Goal: Task Accomplishment & Management: Manage account settings

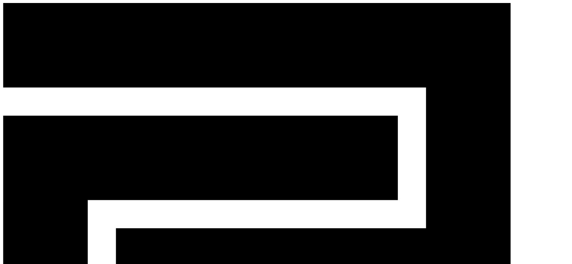
type input "*"
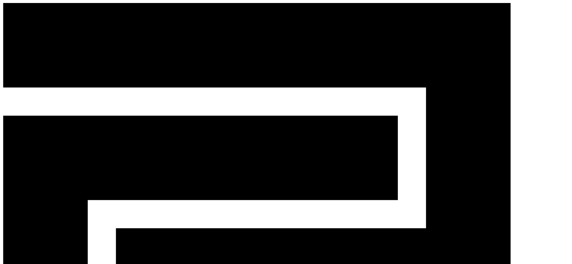
type input "*****"
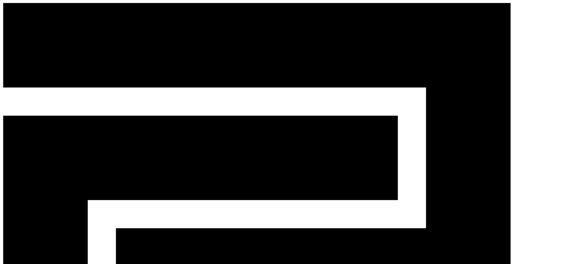
select select "********"
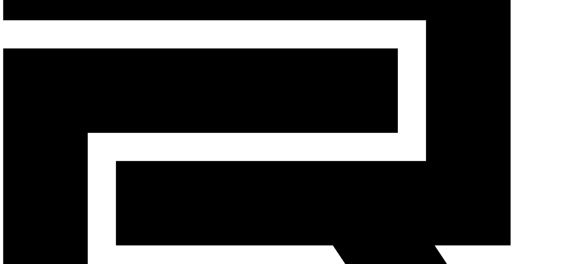
scroll to position [75, 0]
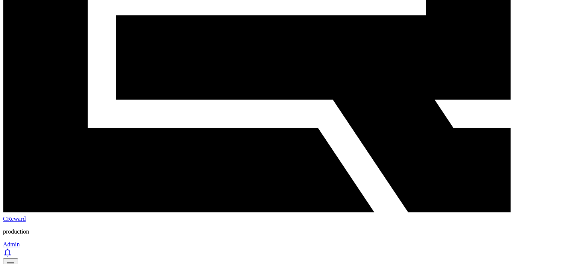
scroll to position [225, 0]
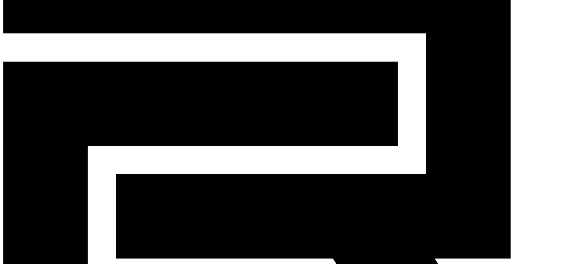
scroll to position [38, 0]
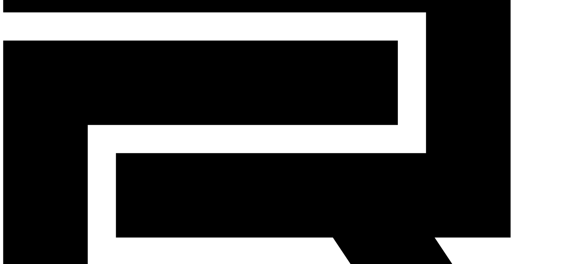
scroll to position [0, 0]
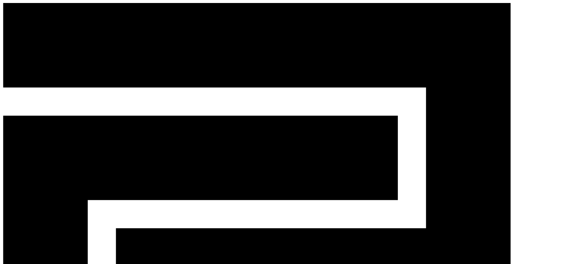
drag, startPoint x: 366, startPoint y: 135, endPoint x: 484, endPoint y: 133, distance: 118.4
copy link "vijaymoryaneu@gmail.com"
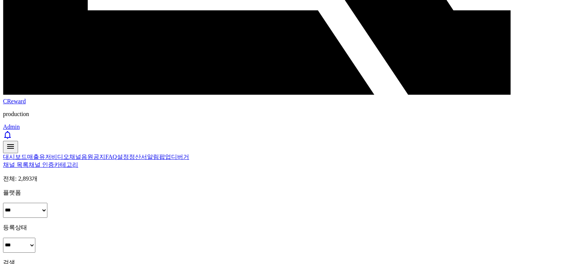
scroll to position [338, 0]
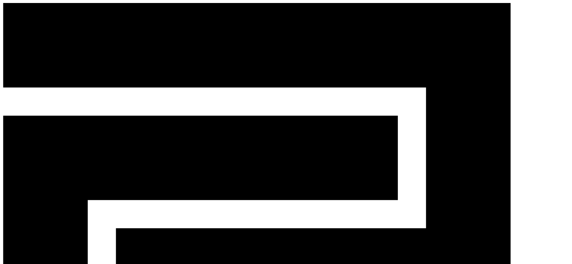
scroll to position [0, 0]
drag, startPoint x: 360, startPoint y: 133, endPoint x: 434, endPoint y: 133, distance: 74.0
copy link "[EMAIL_ADDRESS][DOMAIN_NAME]"
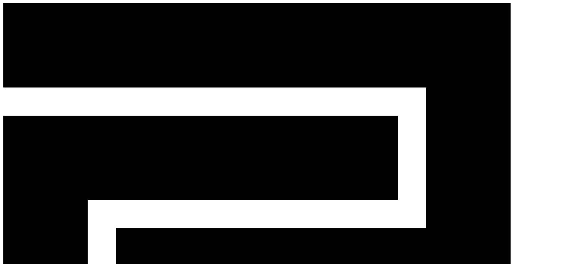
select select "********"
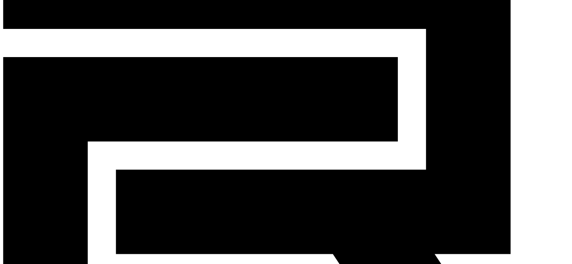
scroll to position [75, 0]
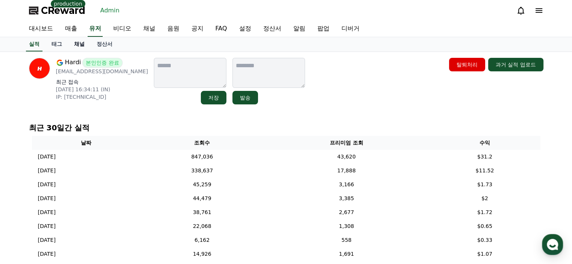
click at [76, 41] on link "채널" at bounding box center [79, 44] width 23 height 14
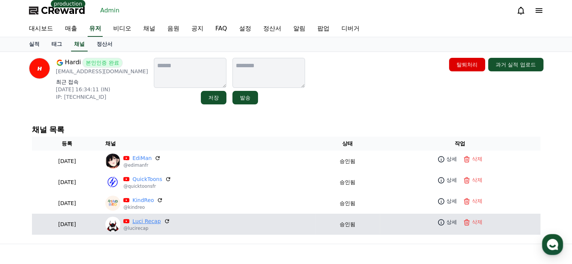
click at [160, 220] on link "Luci Recap" at bounding box center [146, 222] width 28 height 8
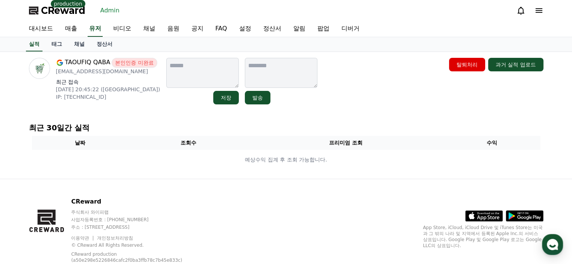
click at [113, 70] on p "youbuisness001@gmail.com" at bounding box center [108, 72] width 104 height 8
click at [113, 70] on p "[EMAIL_ADDRESS][DOMAIN_NAME]" at bounding box center [108, 72] width 104 height 8
copy div "[EMAIL_ADDRESS][DOMAIN_NAME]"
click at [82, 47] on link "채널" at bounding box center [79, 44] width 23 height 14
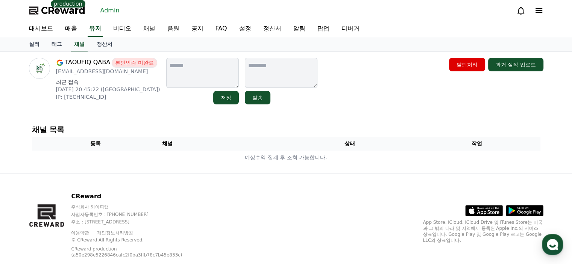
click at [133, 125] on h4 "채널 목록" at bounding box center [286, 129] width 508 height 8
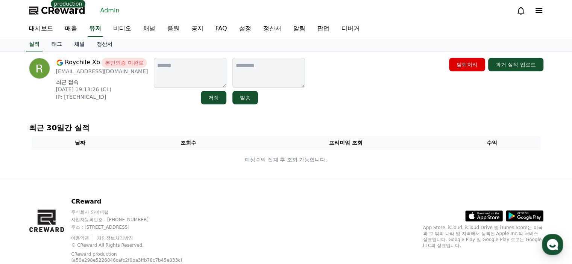
click at [95, 71] on p "destexbl@gmail.com" at bounding box center [102, 72] width 92 height 8
copy div "destexbl@gmail.com"
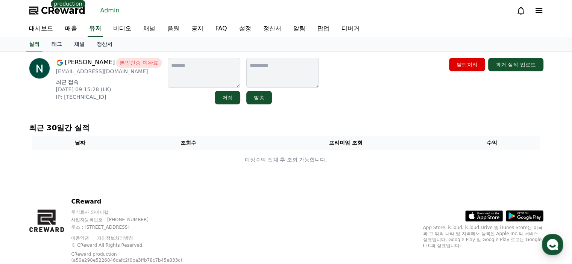
click at [119, 70] on p "[EMAIL_ADDRESS][DOMAIN_NAME]" at bounding box center [109, 72] width 106 height 8
copy div "[EMAIL_ADDRESS][DOMAIN_NAME]"
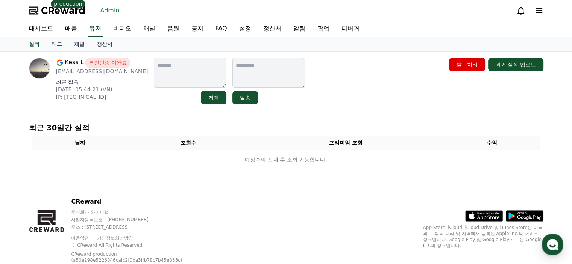
click at [99, 72] on p "maniakyo@gmail.com" at bounding box center [102, 72] width 92 height 8
copy div "maniakyo@gmail.com"
